Goal: Task Accomplishment & Management: Use online tool/utility

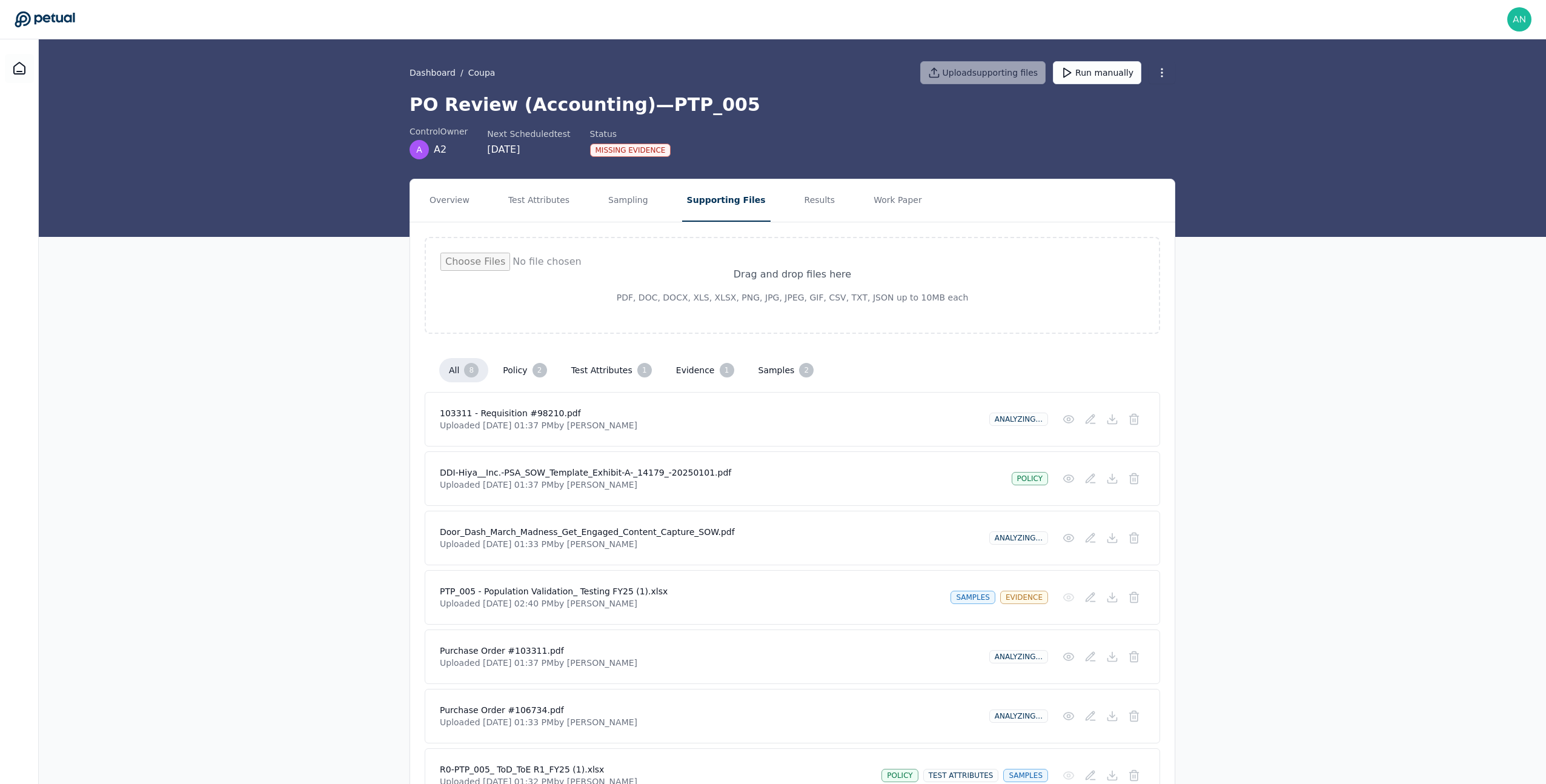
click at [278, 329] on div "Overview Test Attributes Sampling Supporting Files Results Work Paper Drag and …" at bounding box center [792, 538] width 1507 height 718
click at [892, 204] on button "Work Paper" at bounding box center [898, 200] width 58 height 42
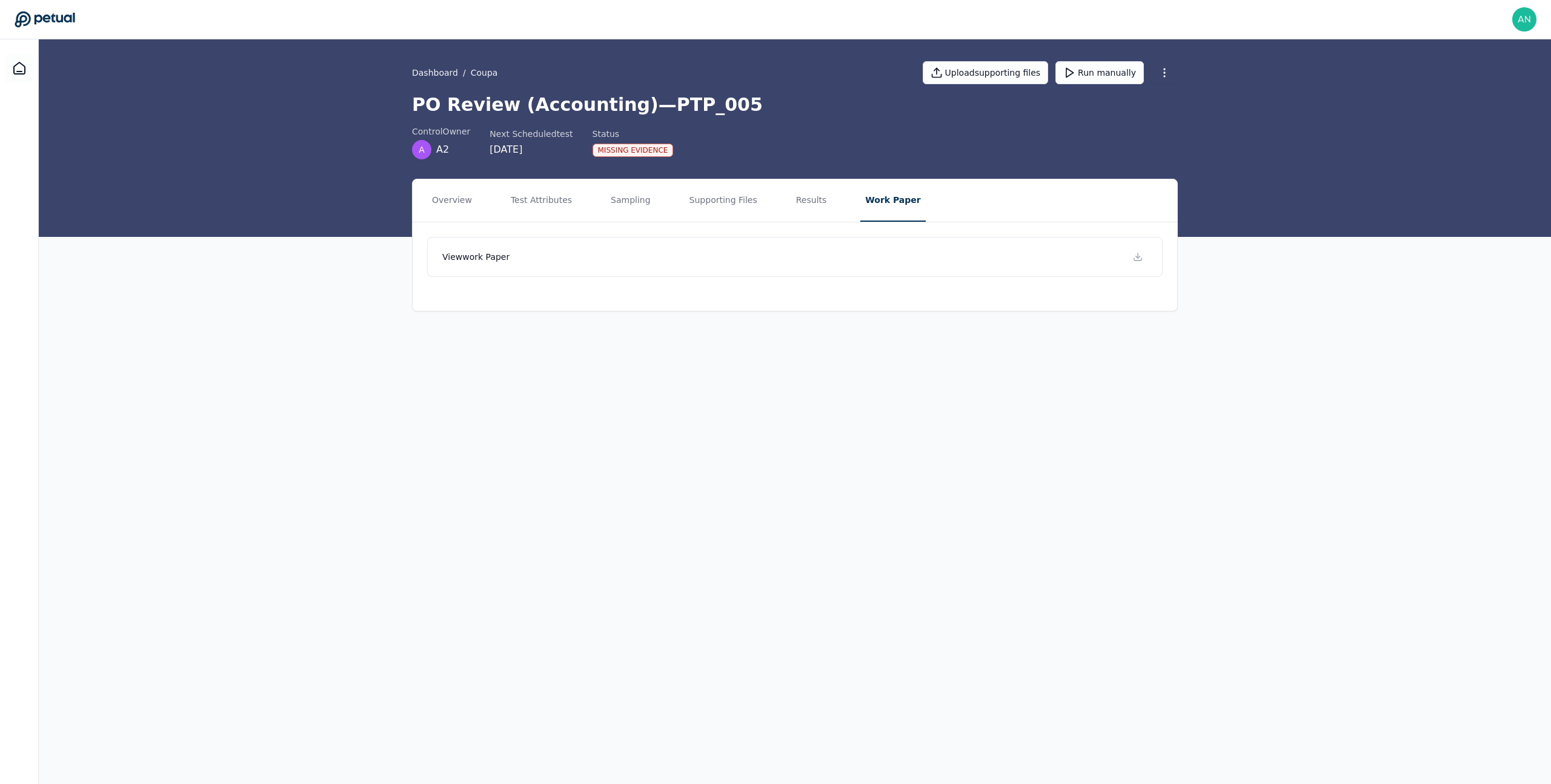
click at [784, 253] on link "View work paper" at bounding box center [794, 257] width 735 height 40
click at [1522, 23] on img at bounding box center [1524, 19] width 24 height 24
click at [1472, 106] on link "Sign out" at bounding box center [1478, 116] width 115 height 22
